Goal: Task Accomplishment & Management: Manage account settings

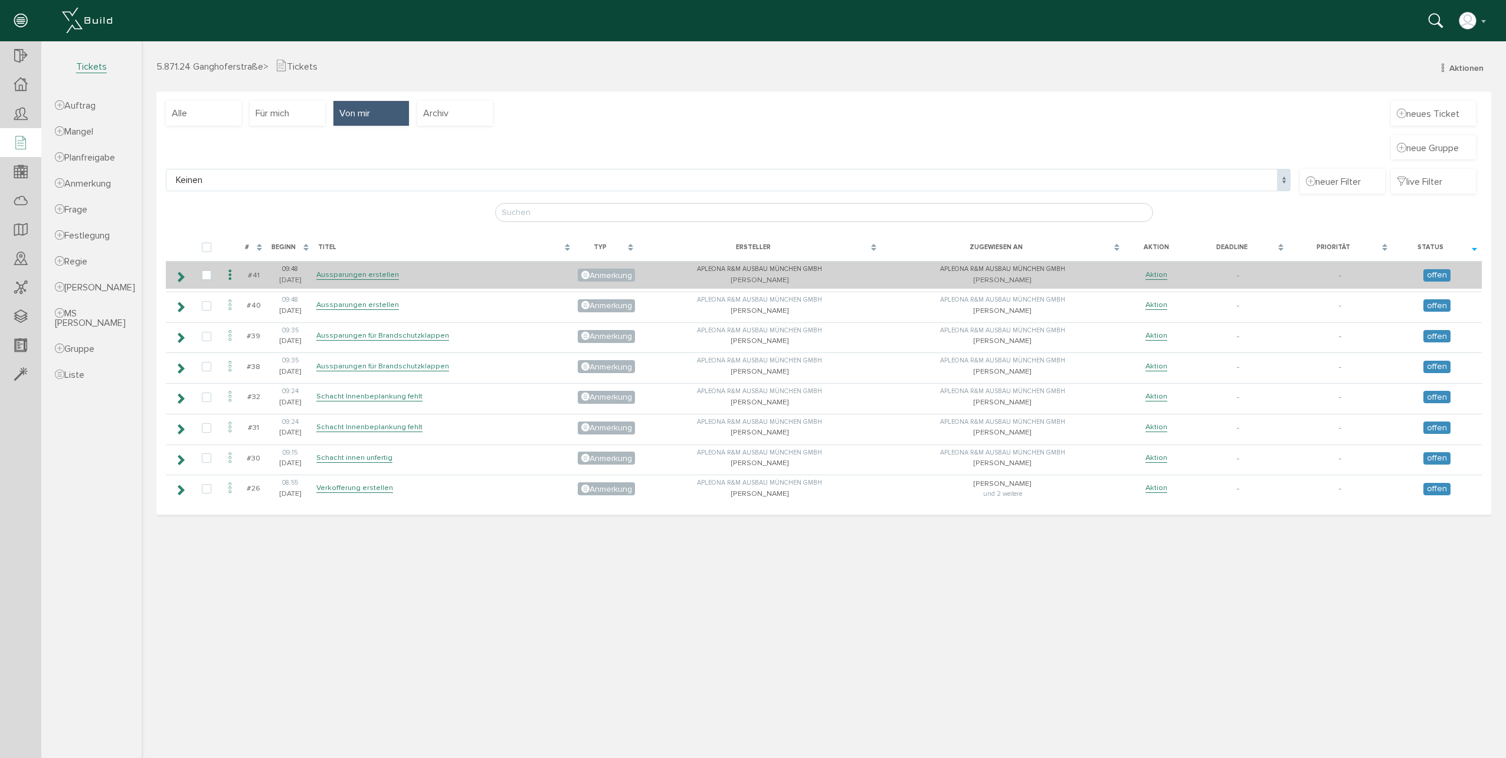
click at [175, 279] on icon at bounding box center [180, 276] width 11 height 9
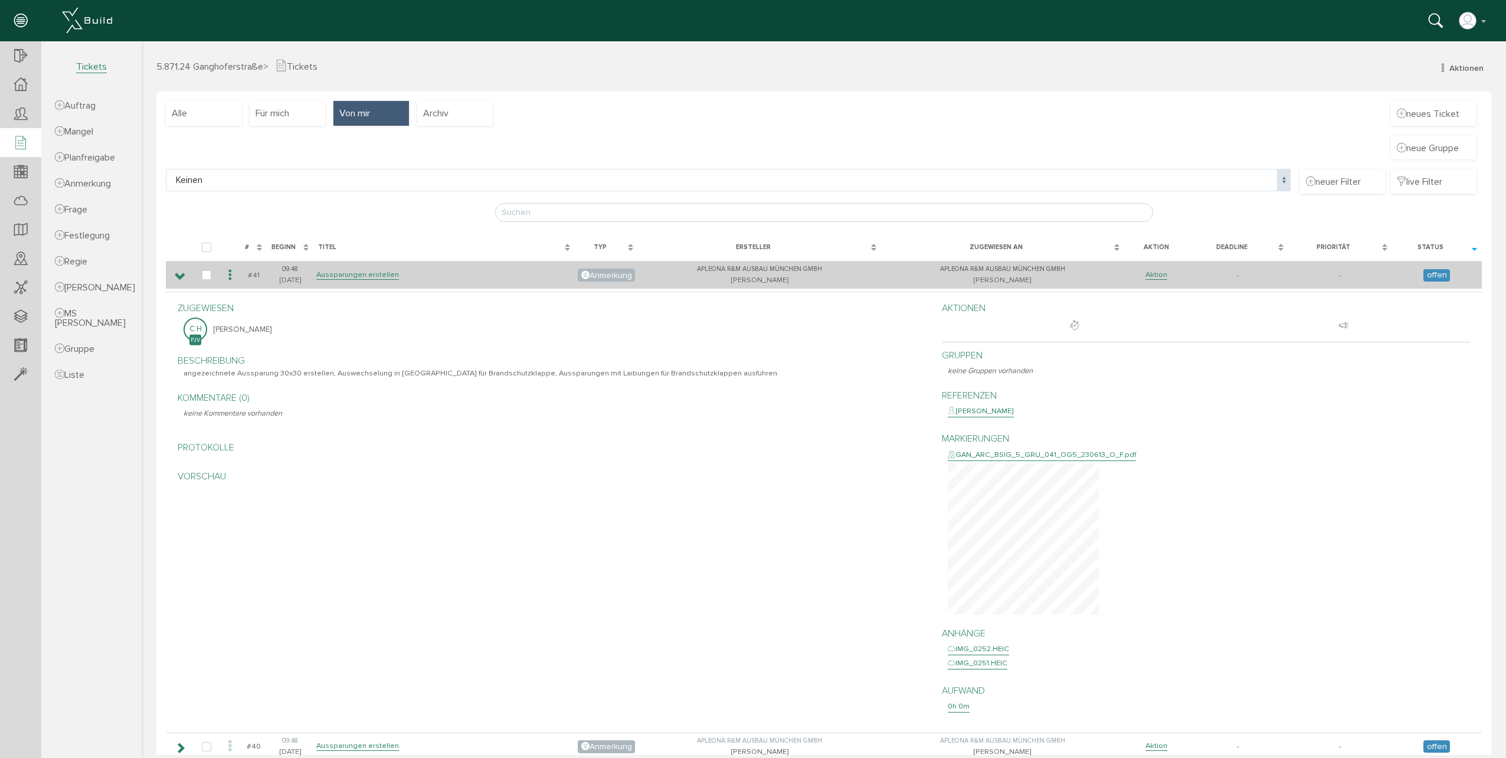
click at [175, 279] on icon at bounding box center [180, 276] width 11 height 9
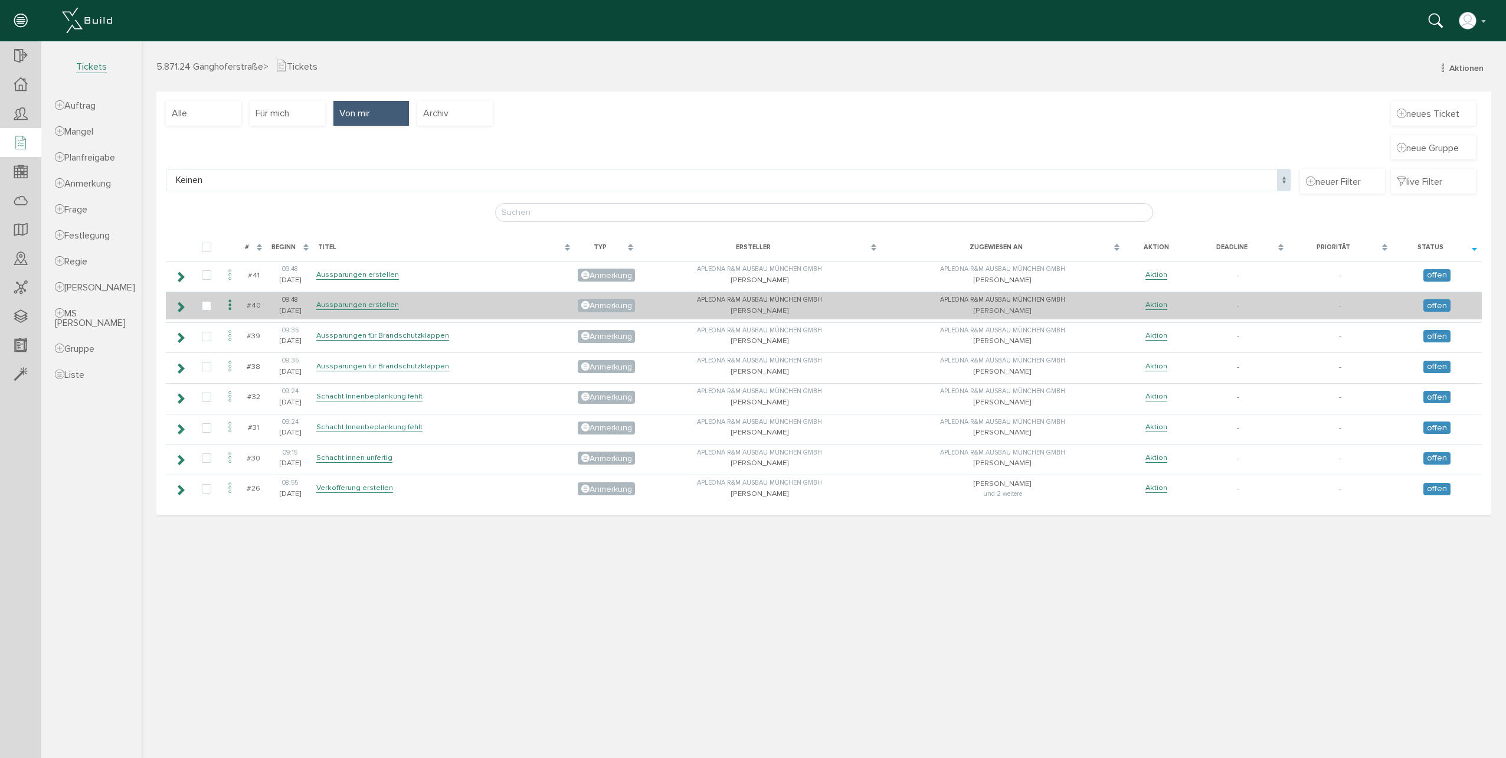
click at [189, 310] on td at bounding box center [179, 305] width 27 height 28
click at [181, 310] on icon at bounding box center [180, 306] width 11 height 9
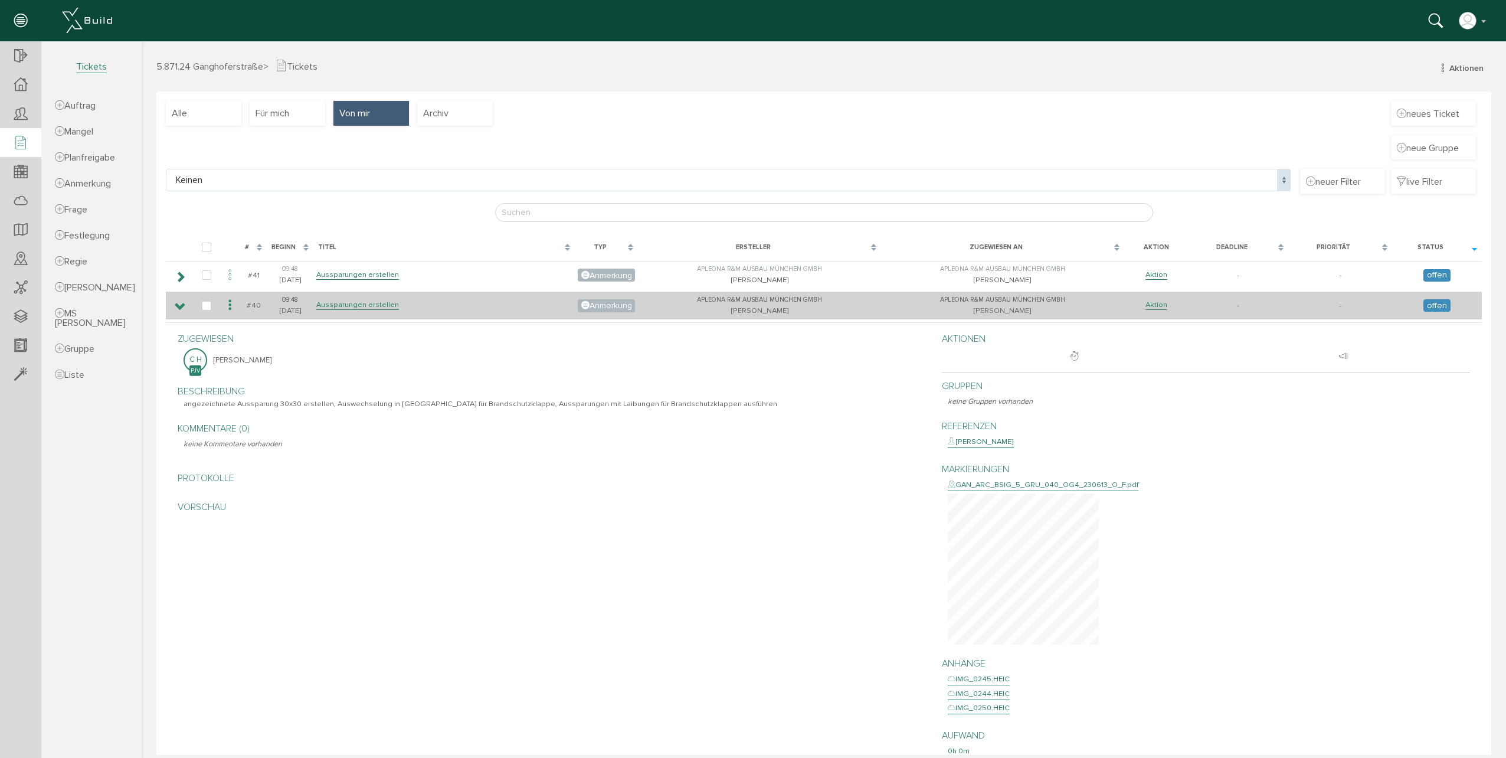
click at [181, 310] on icon at bounding box center [180, 306] width 11 height 9
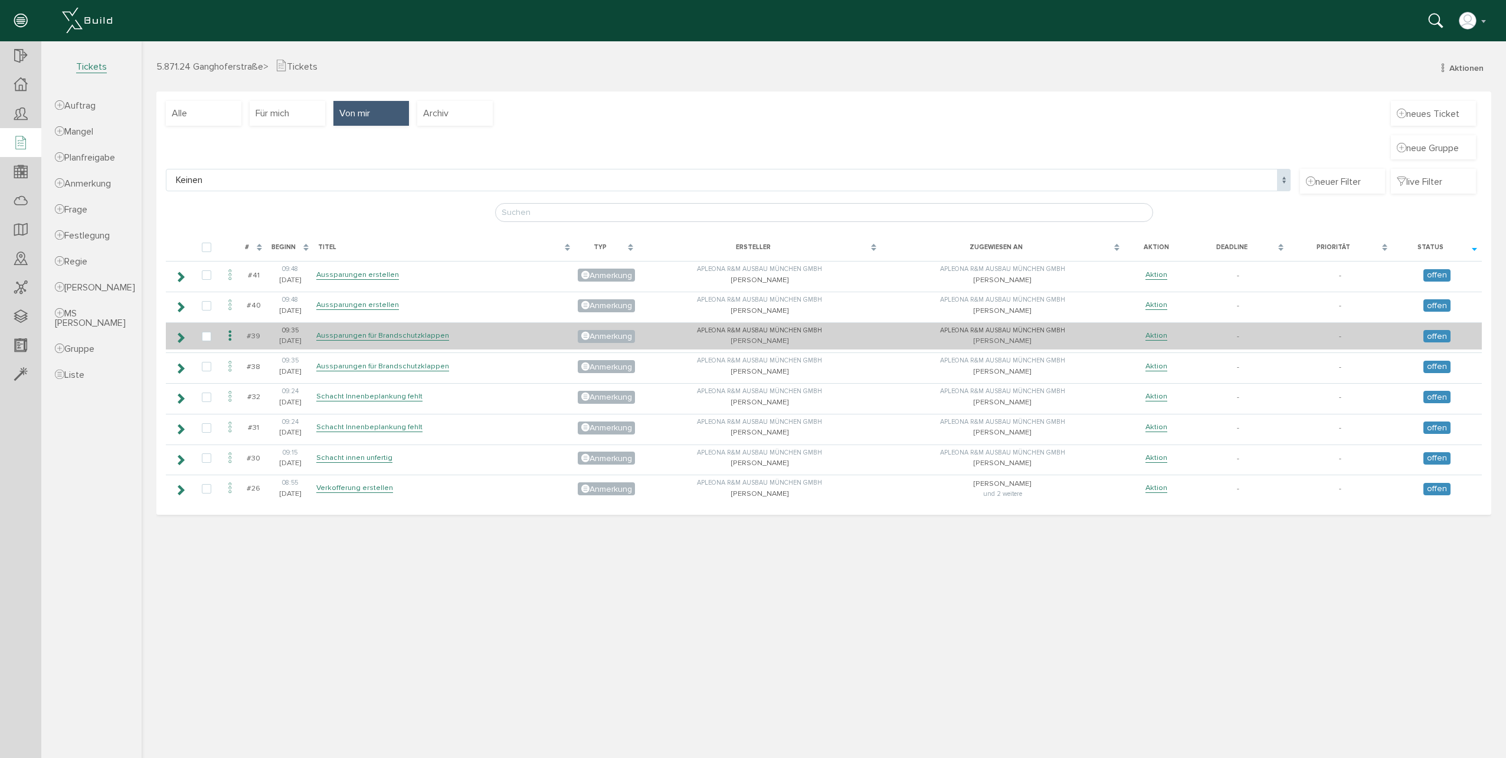
click at [184, 338] on icon at bounding box center [180, 337] width 11 height 9
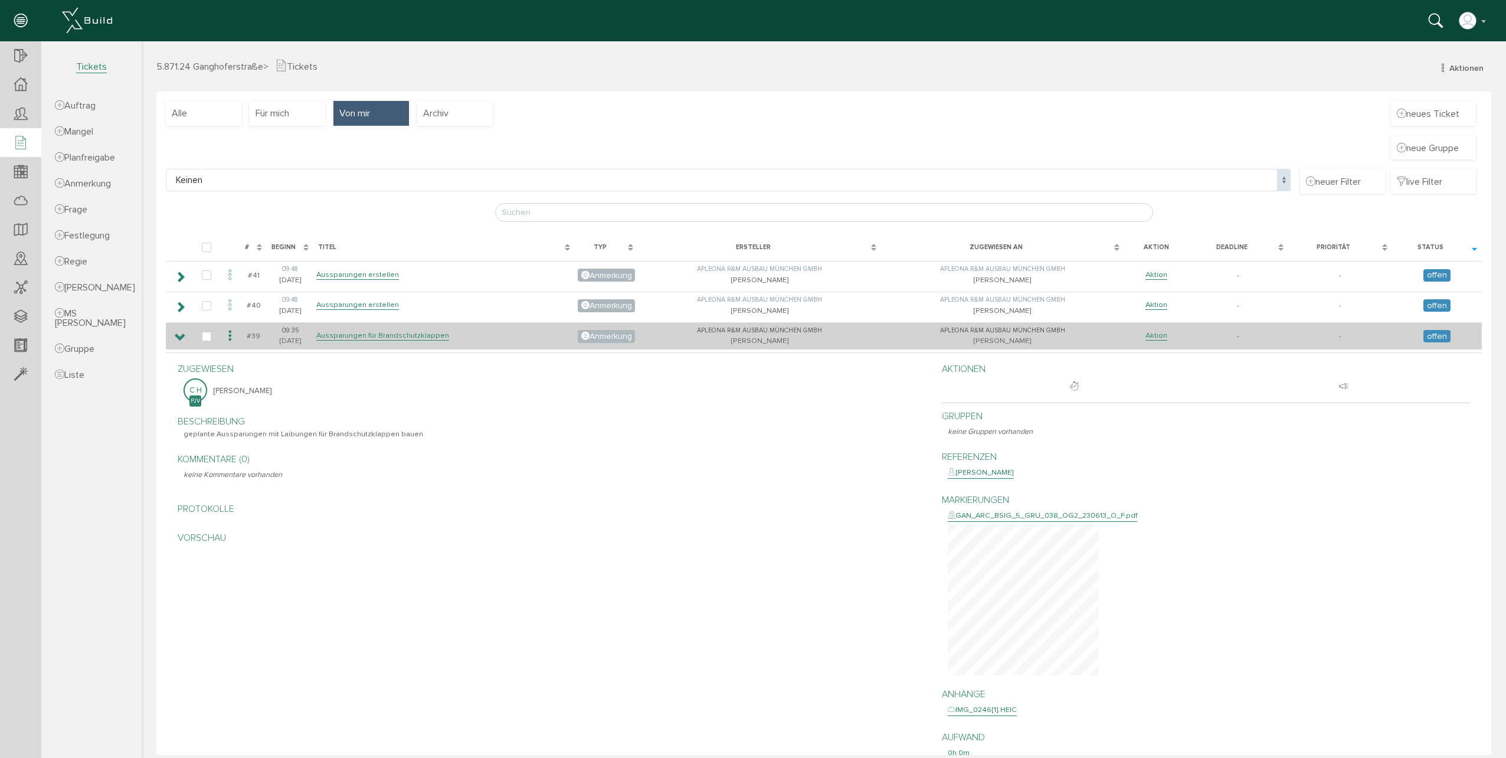
click at [184, 338] on icon at bounding box center [180, 337] width 11 height 9
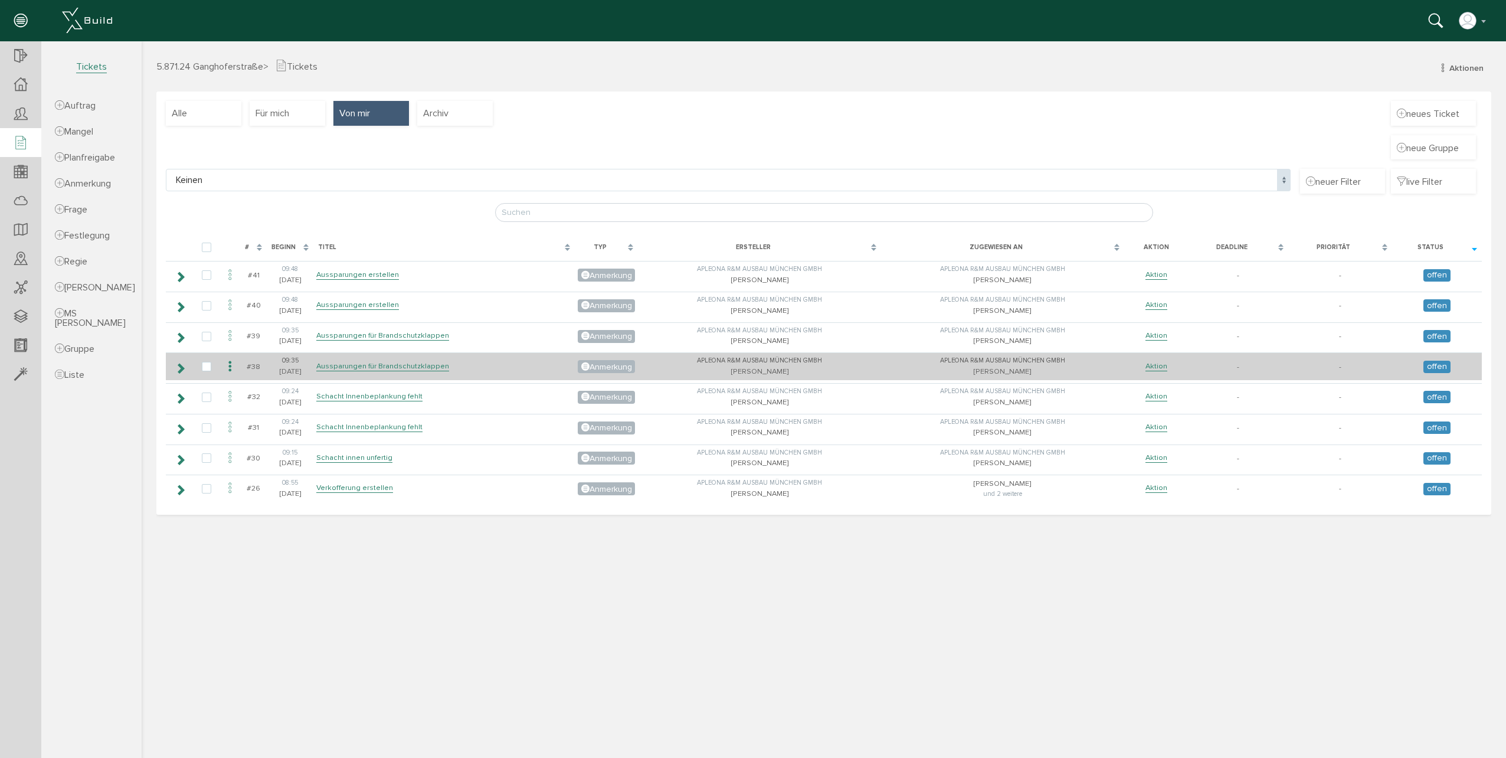
click at [181, 365] on icon at bounding box center [180, 367] width 11 height 9
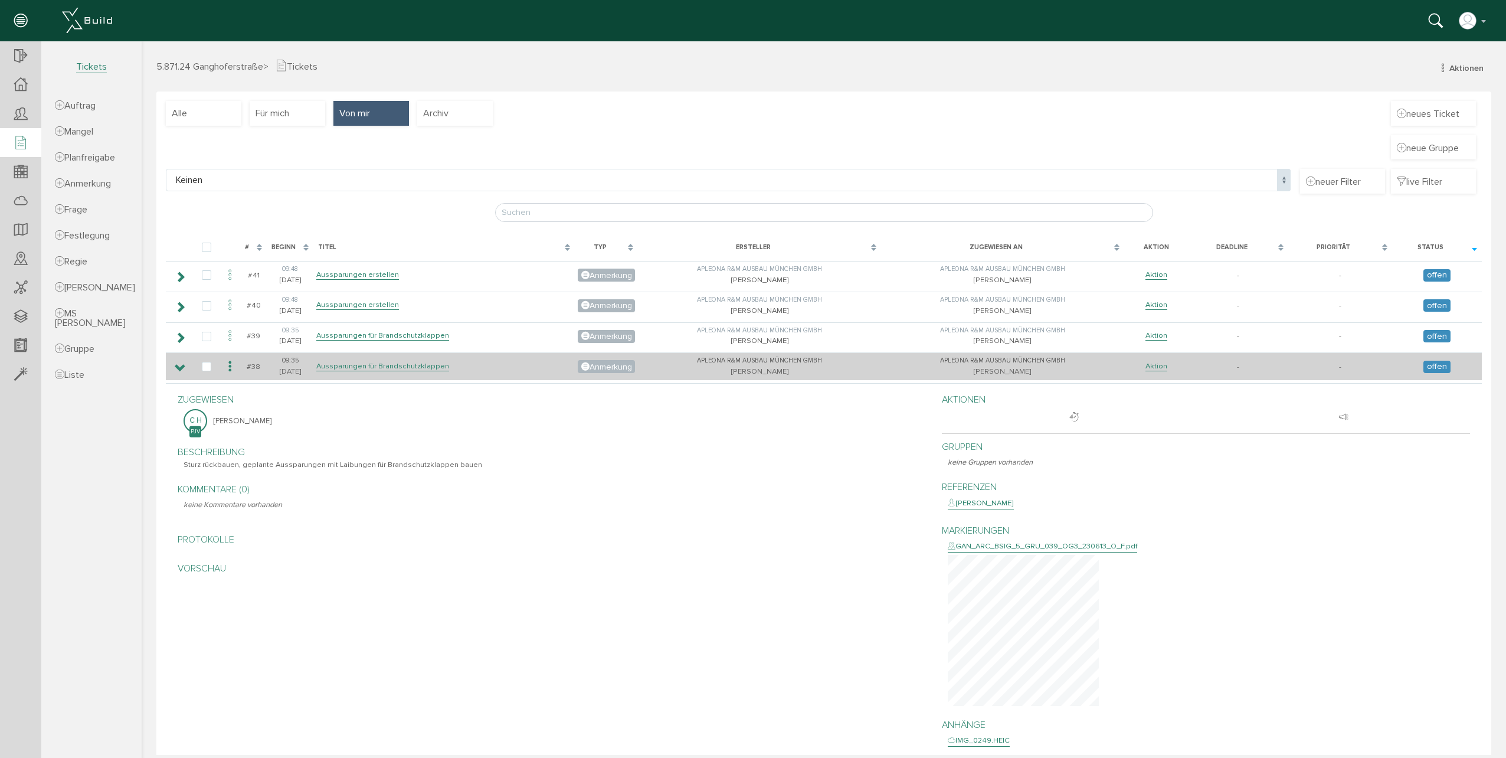
click at [181, 365] on icon at bounding box center [180, 367] width 11 height 9
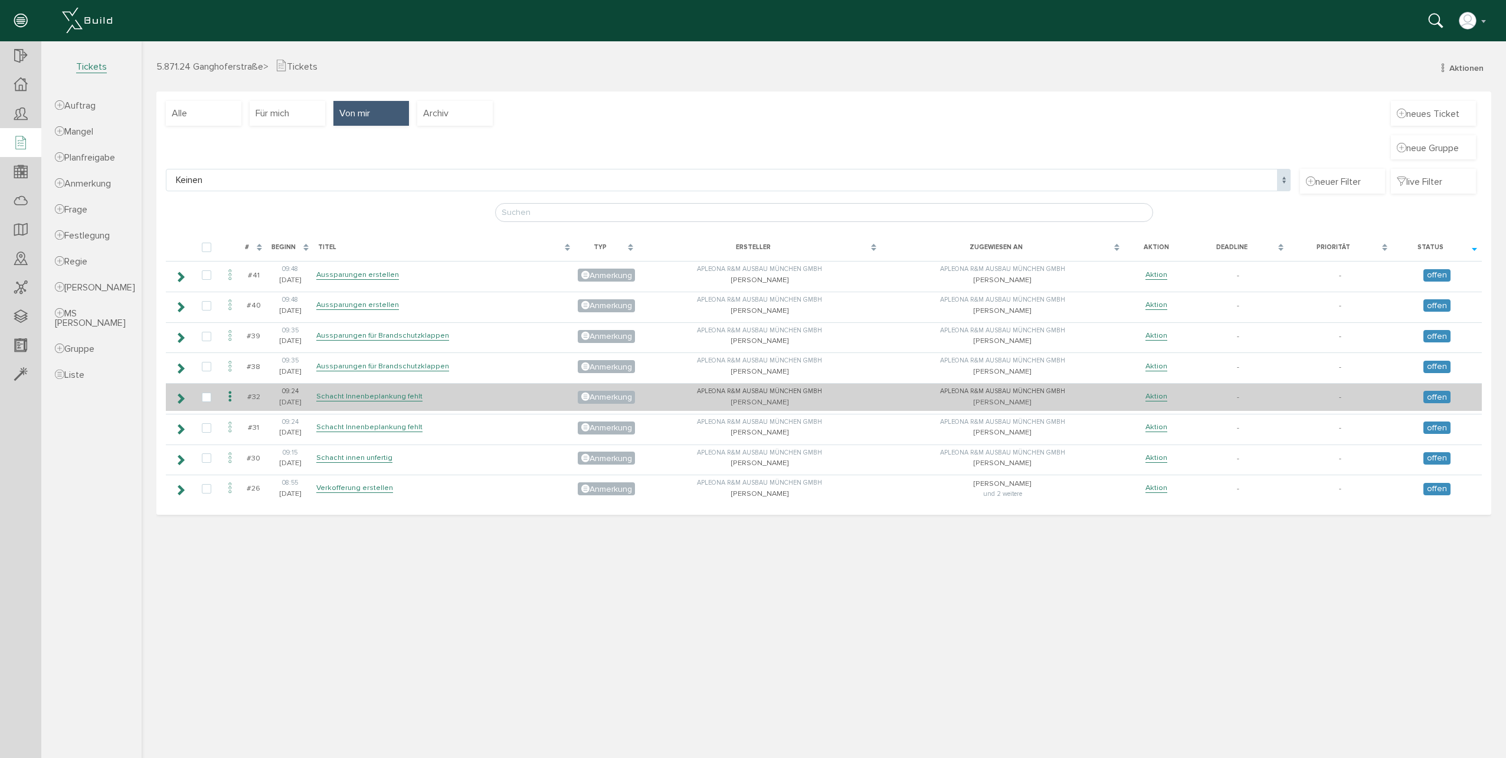
click at [181, 394] on icon at bounding box center [180, 398] width 11 height 9
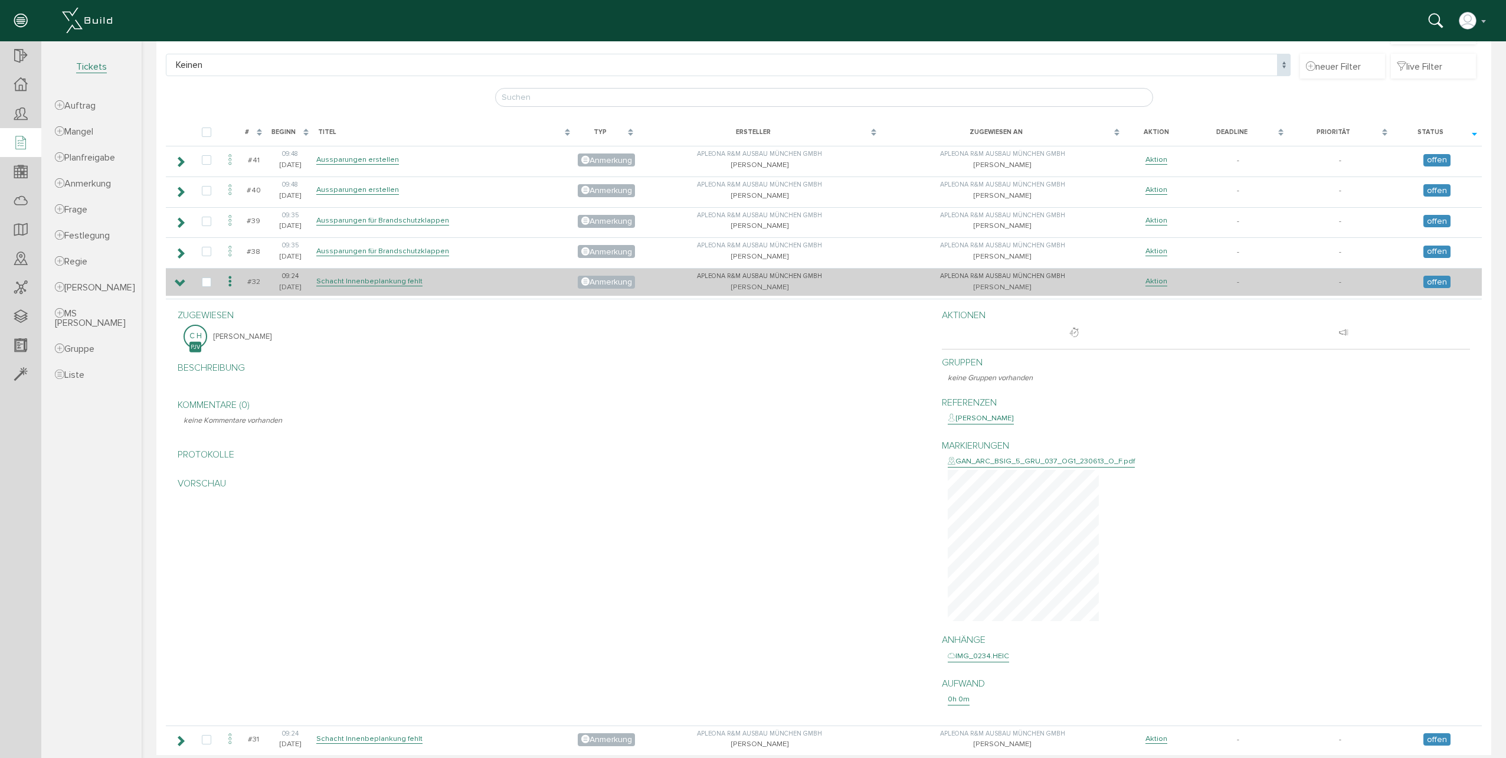
scroll to position [118, 0]
click at [181, 277] on icon at bounding box center [180, 280] width 11 height 9
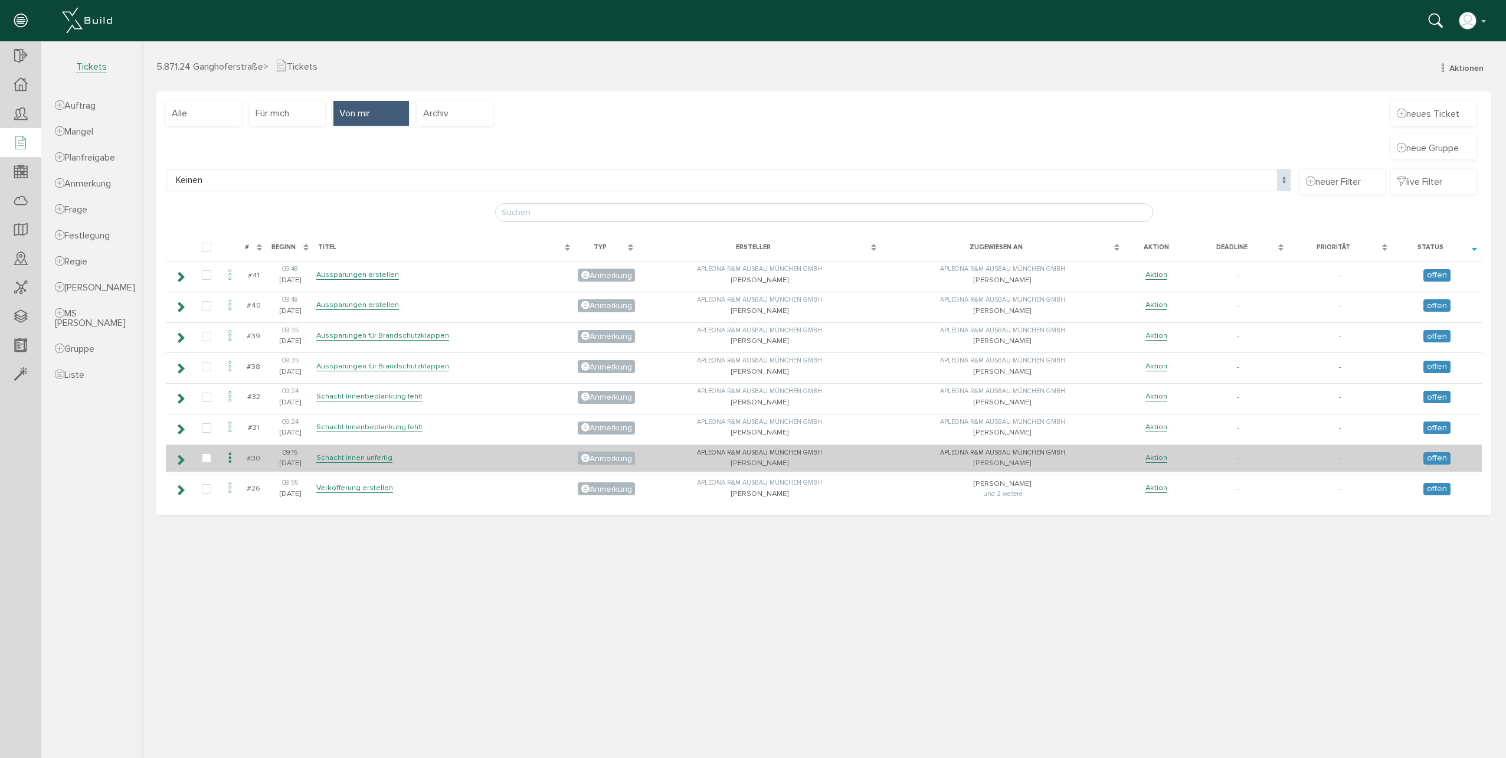
click at [179, 460] on icon at bounding box center [180, 459] width 11 height 9
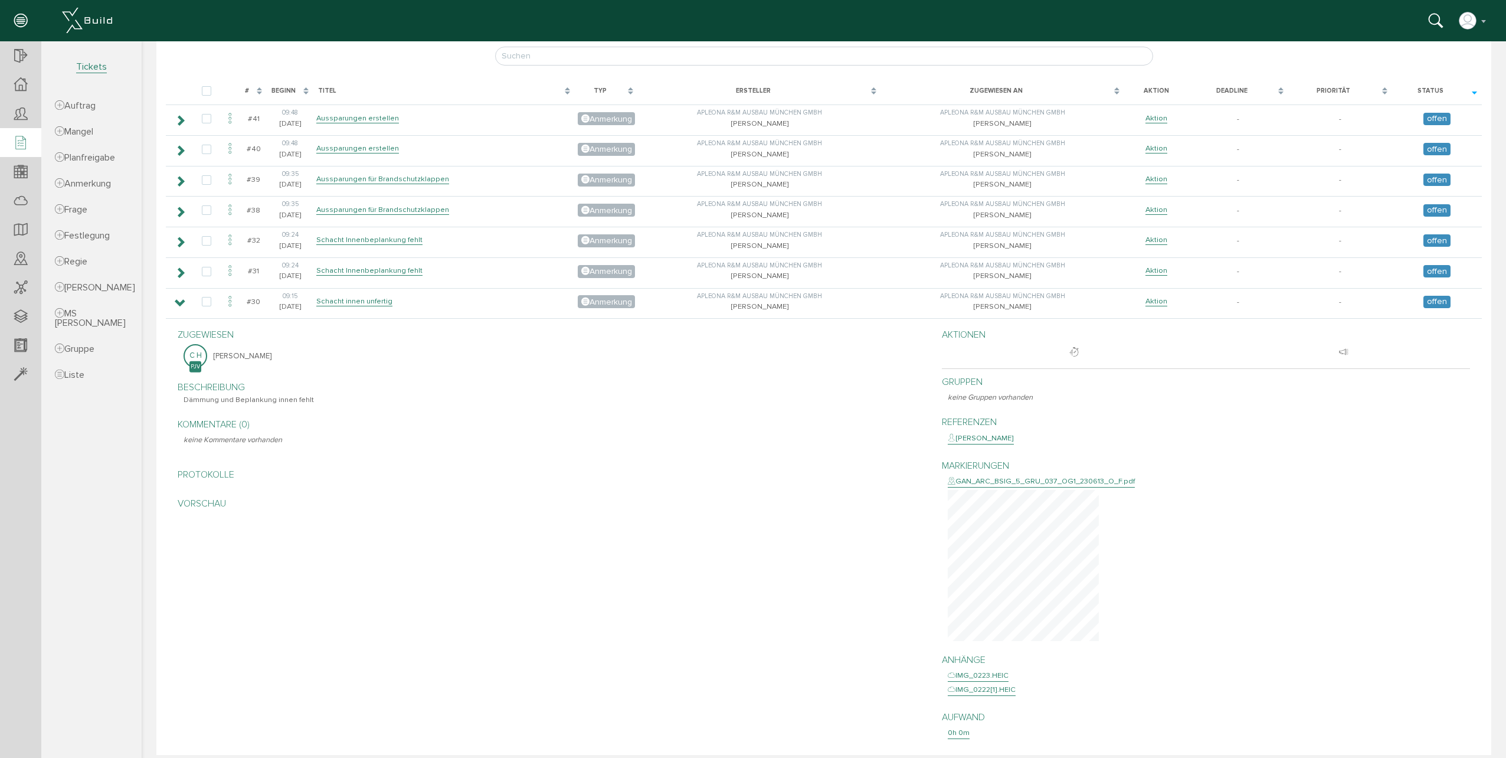
scroll to position [177, 0]
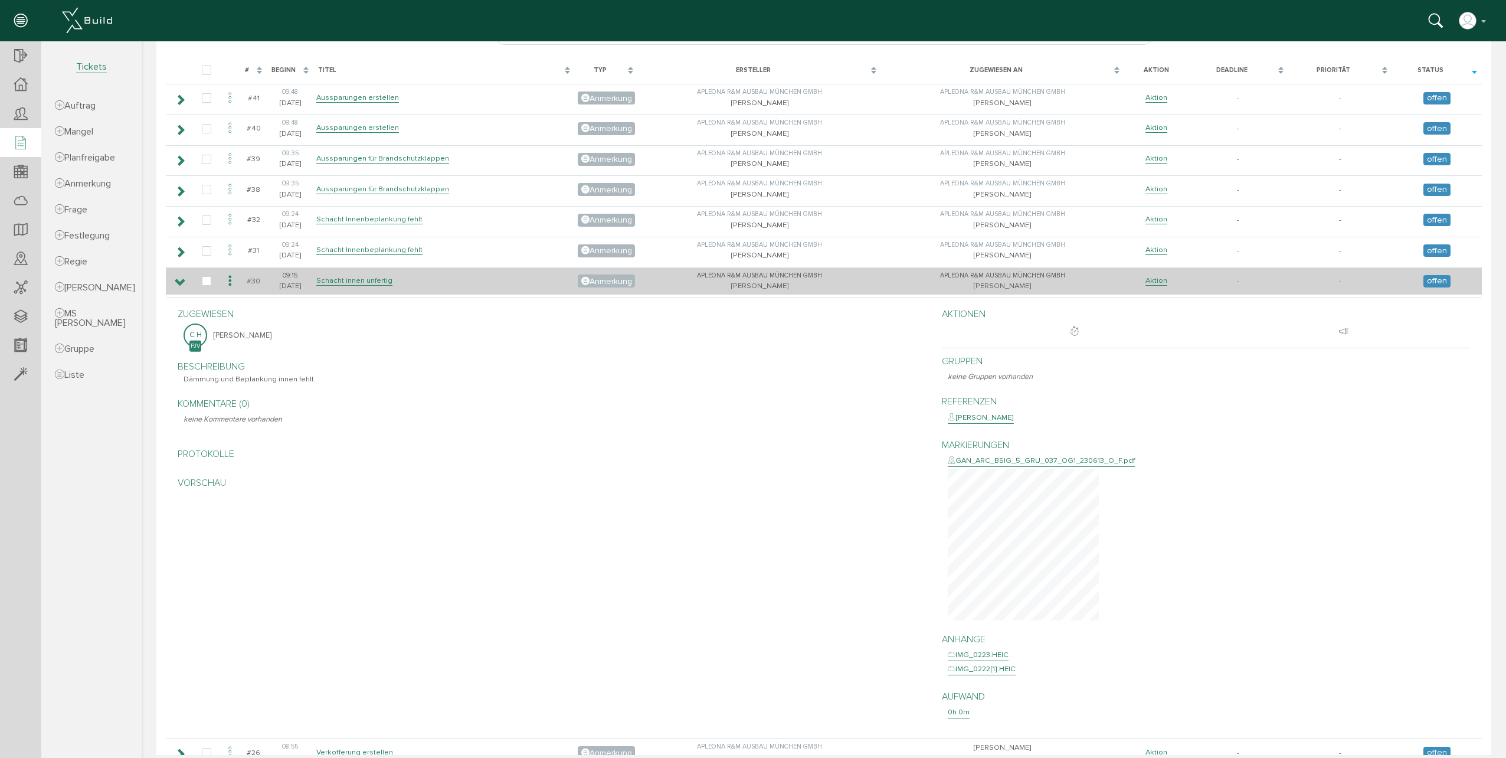
click at [179, 278] on icon at bounding box center [180, 282] width 11 height 9
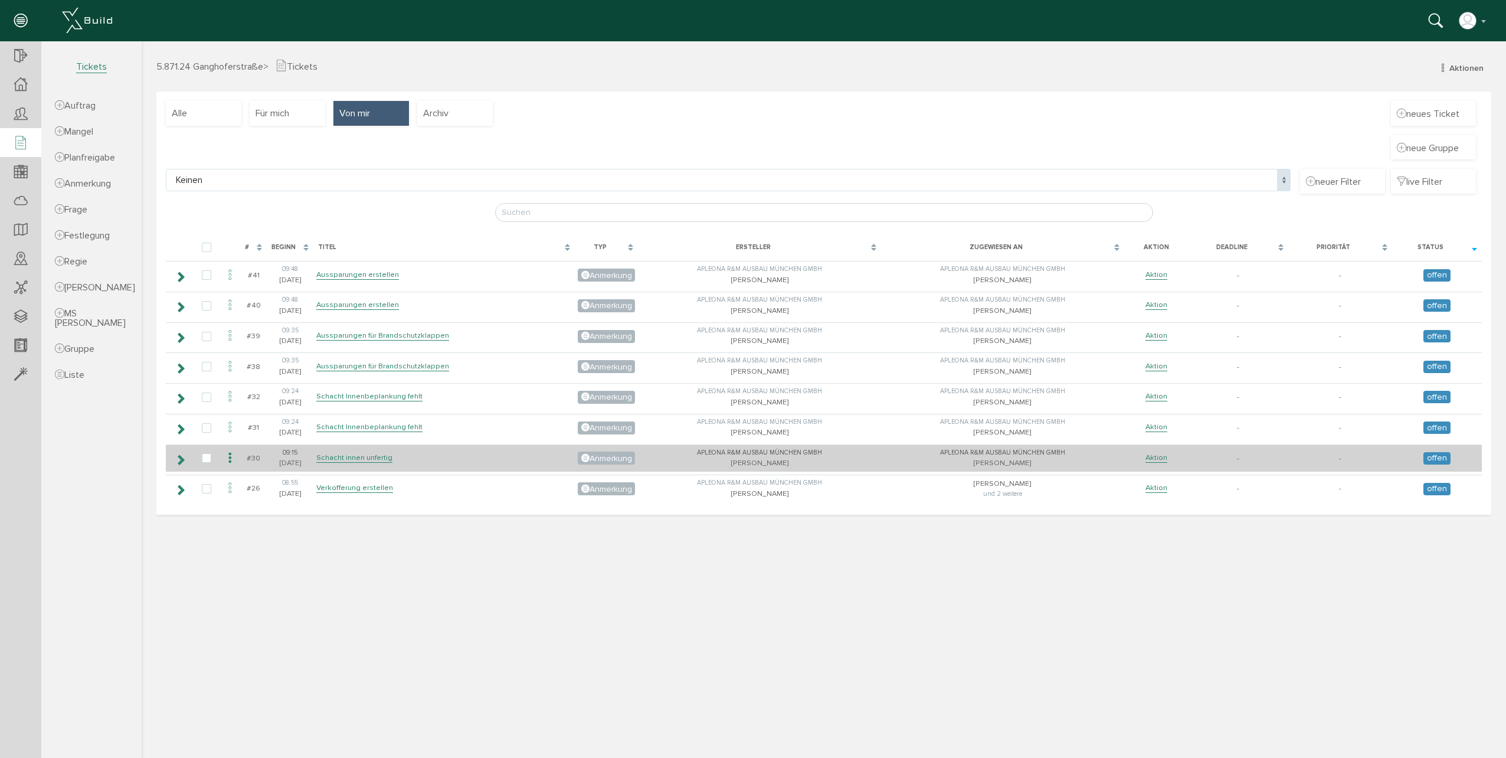
scroll to position [0, 0]
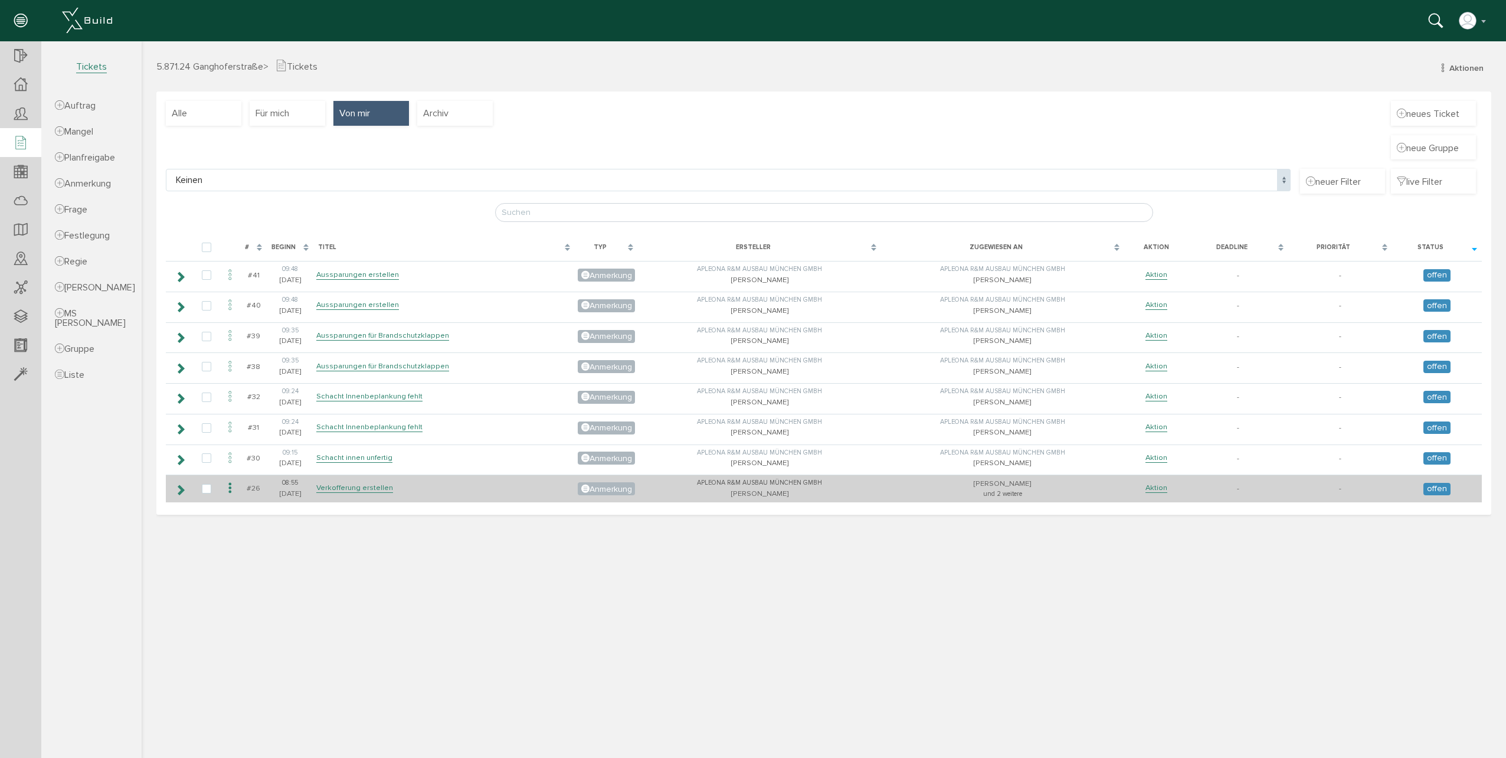
click at [180, 492] on icon at bounding box center [180, 489] width 11 height 9
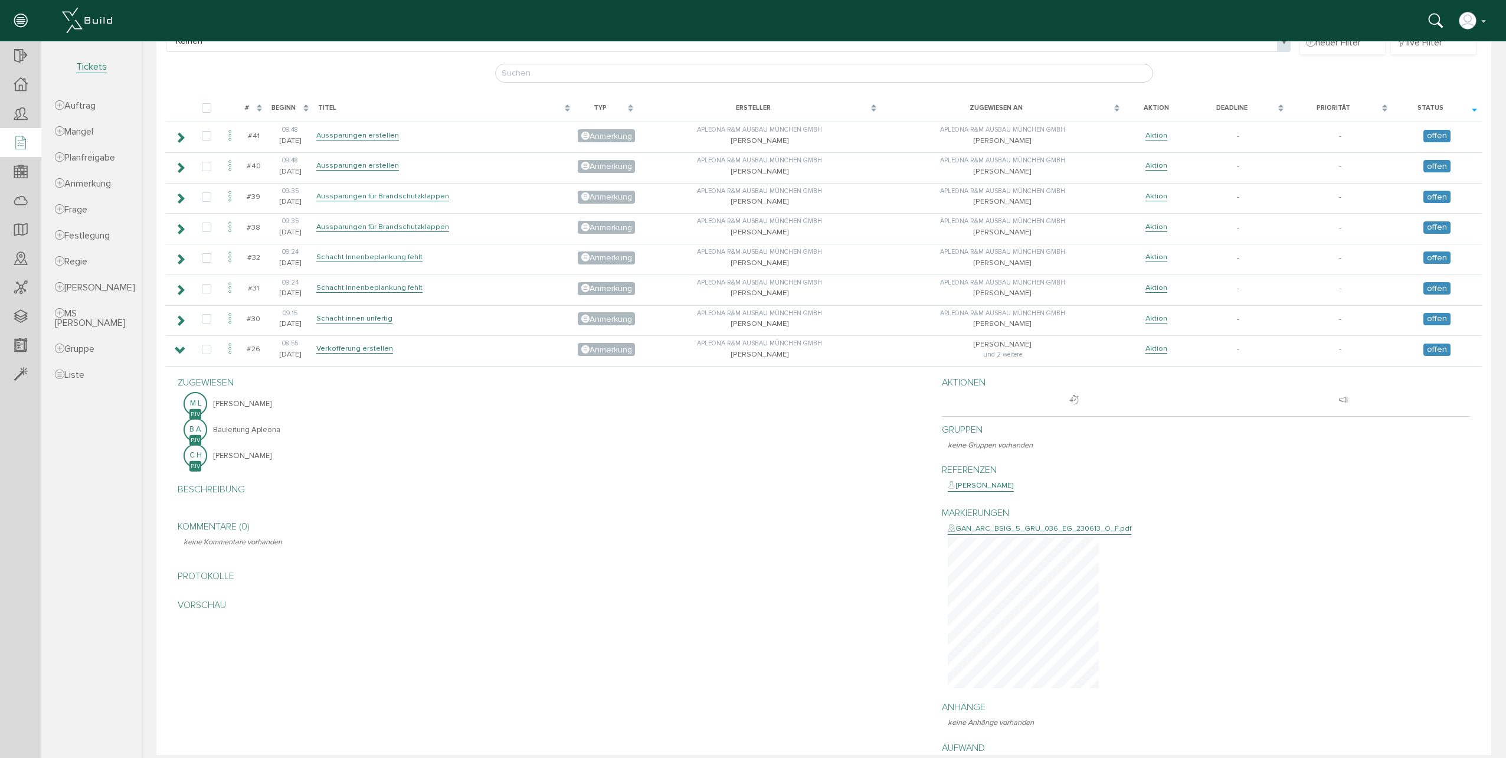
scroll to position [16, 0]
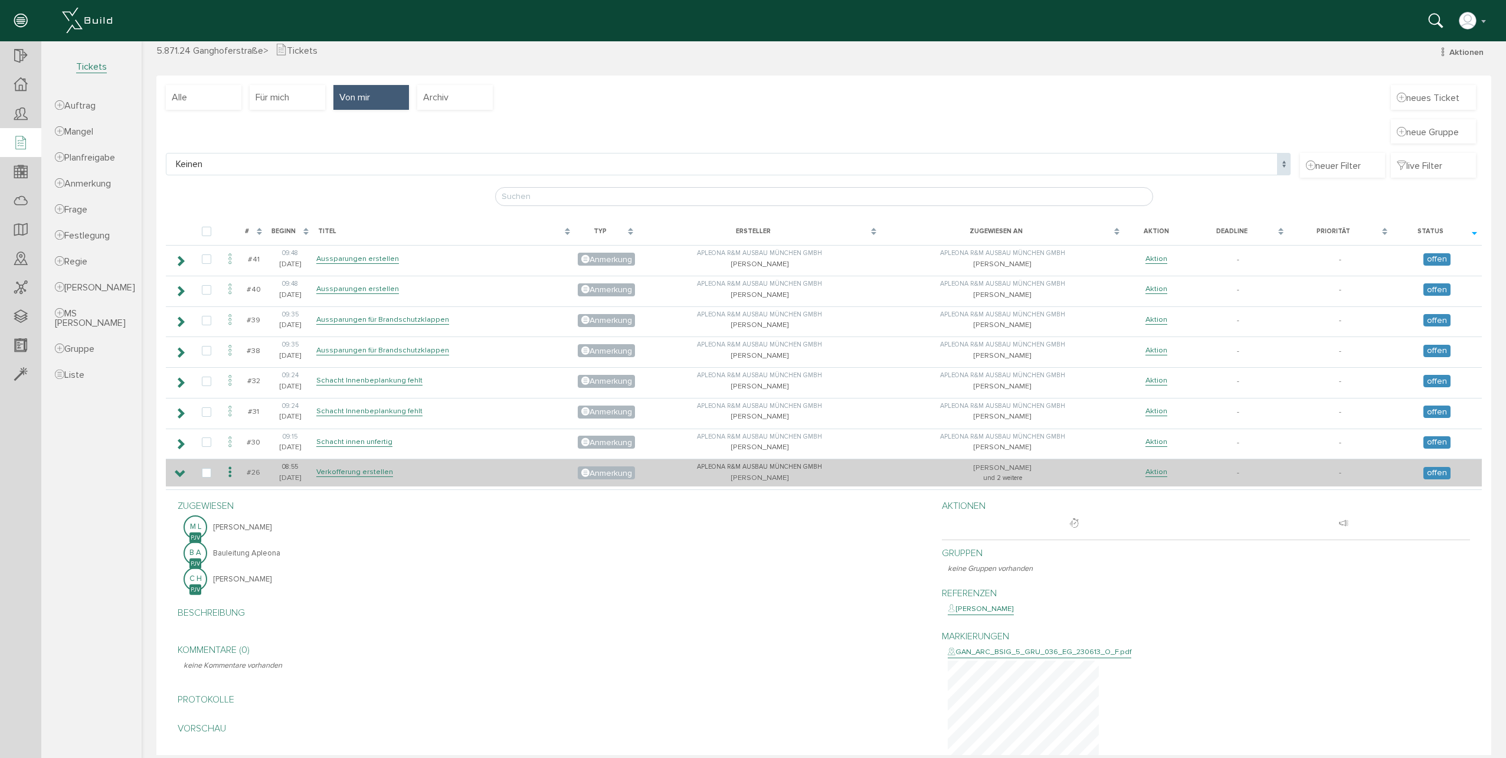
click at [181, 470] on icon at bounding box center [180, 473] width 11 height 9
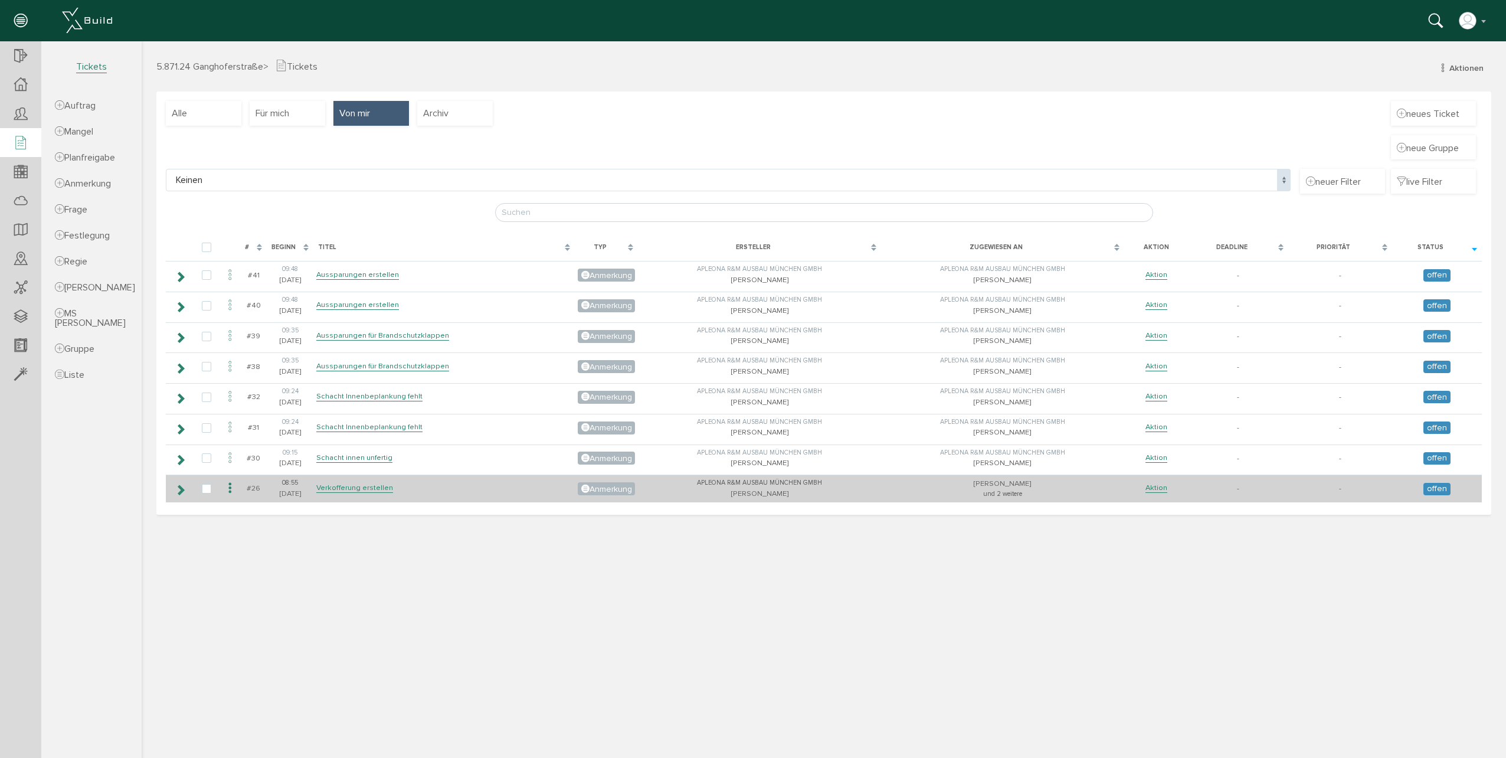
scroll to position [0, 0]
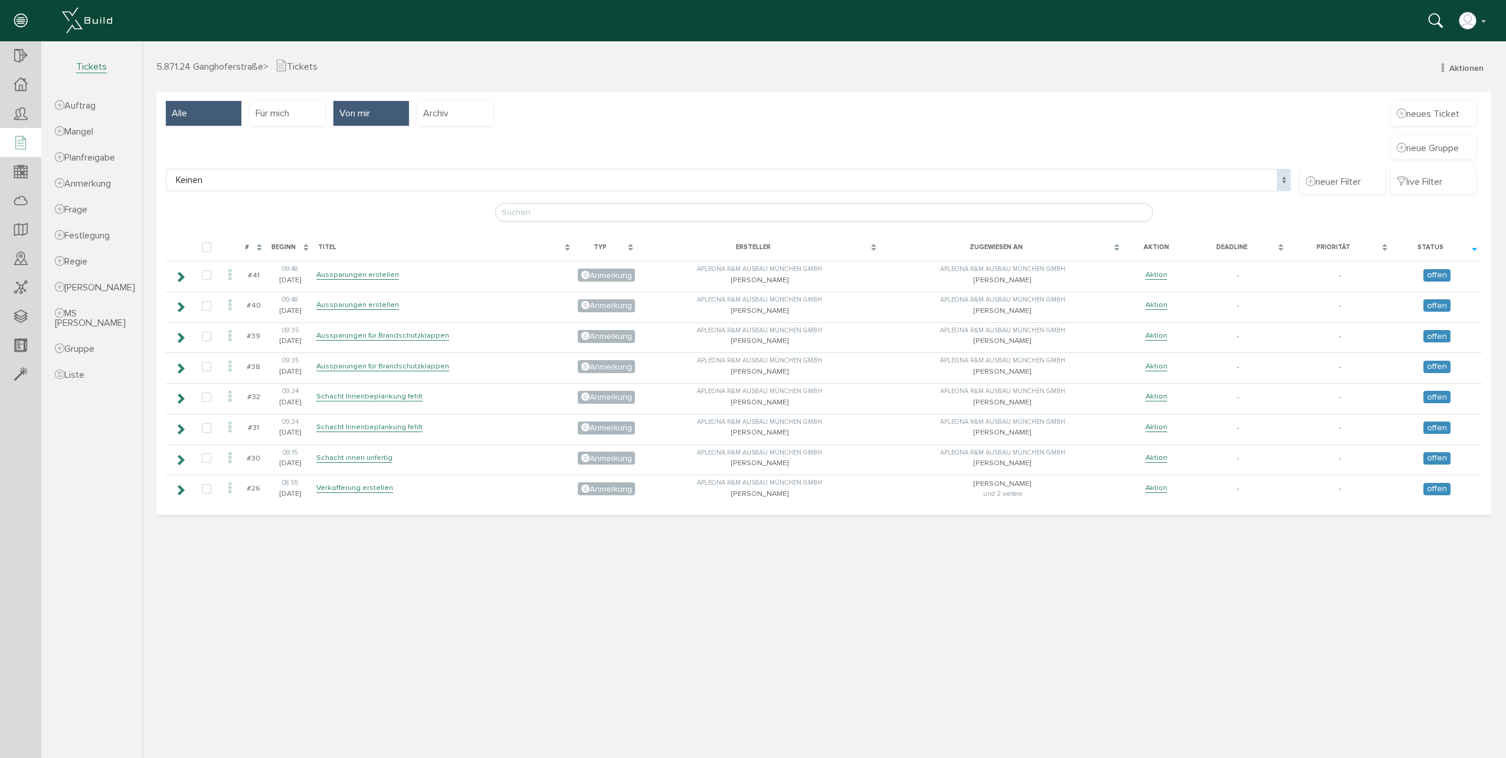
click at [202, 118] on div "Alle" at bounding box center [204, 113] width 76 height 25
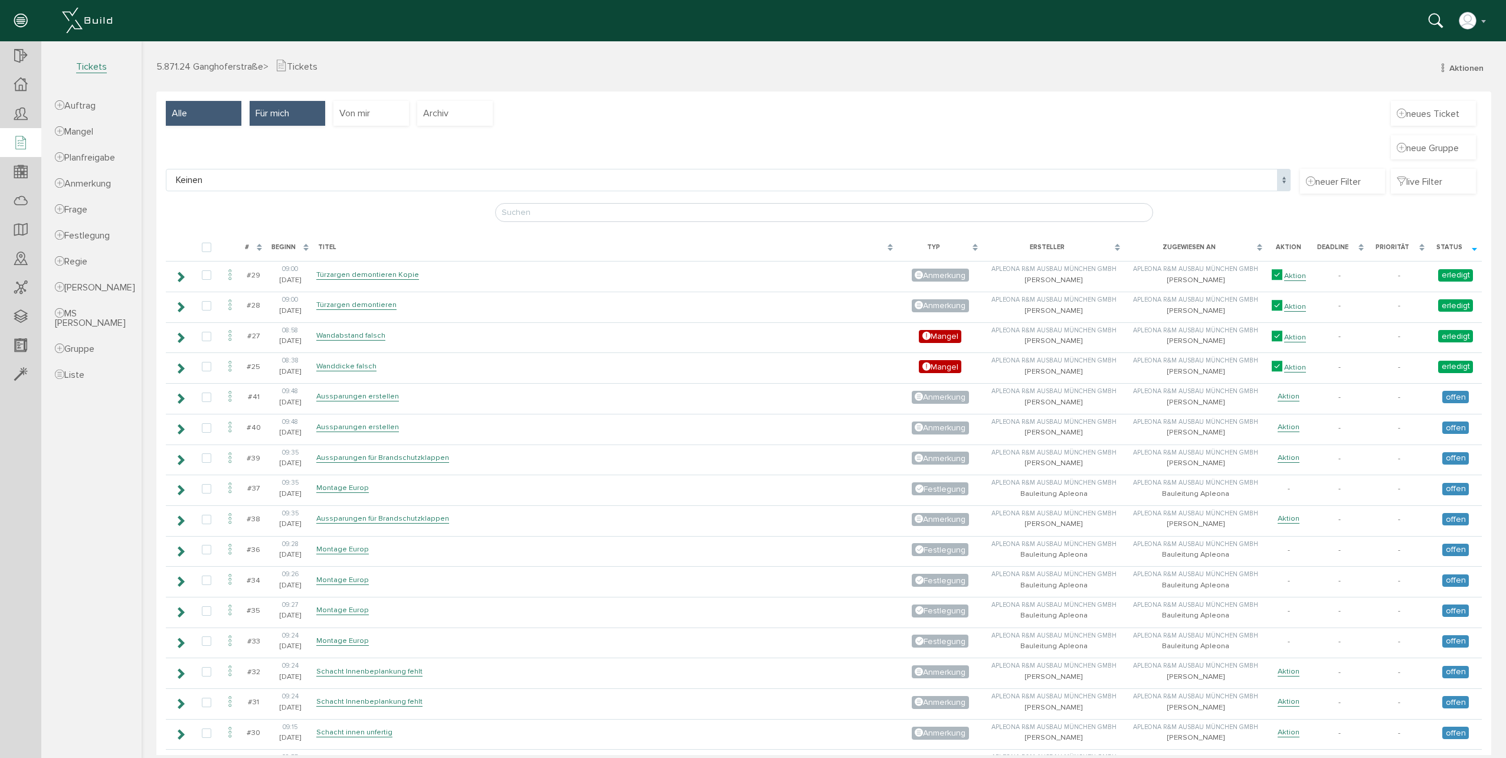
click at [308, 112] on div "Für mich" at bounding box center [288, 113] width 76 height 25
